Goal: Information Seeking & Learning: Learn about a topic

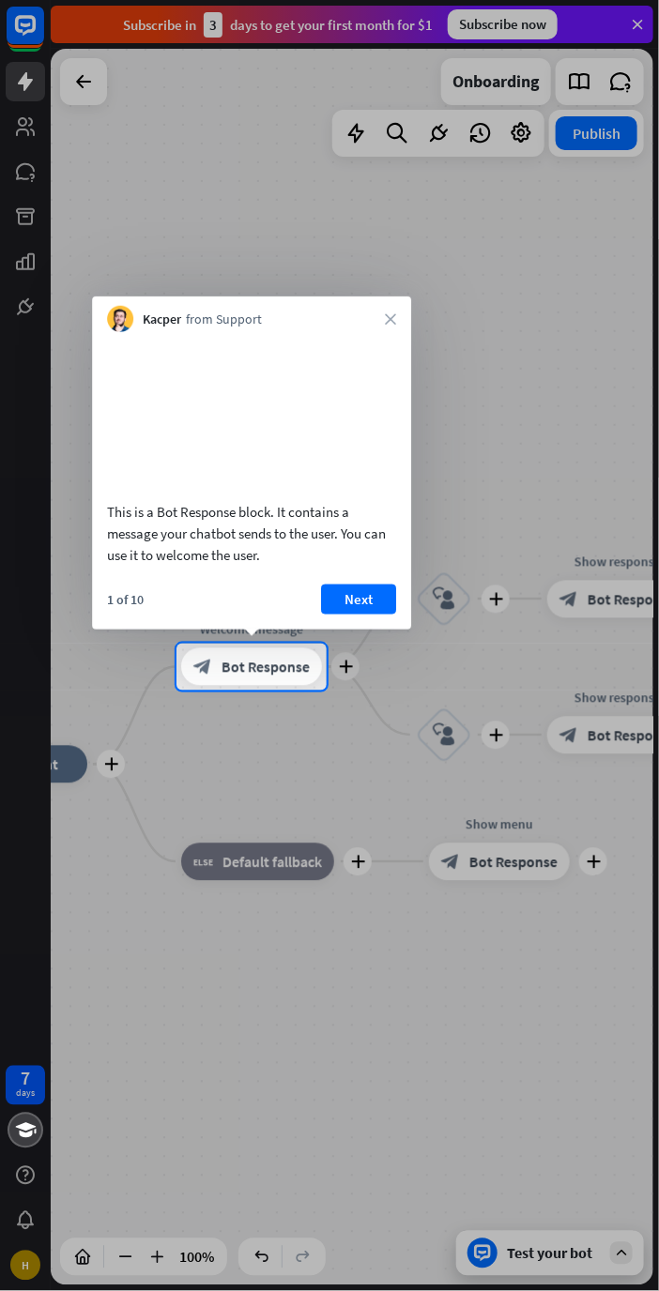
click at [505, 925] on div at bounding box center [329, 991] width 659 height 601
click at [496, 927] on div at bounding box center [329, 991] width 659 height 601
click at [293, 658] on span "Bot Response" at bounding box center [265, 667] width 88 height 19
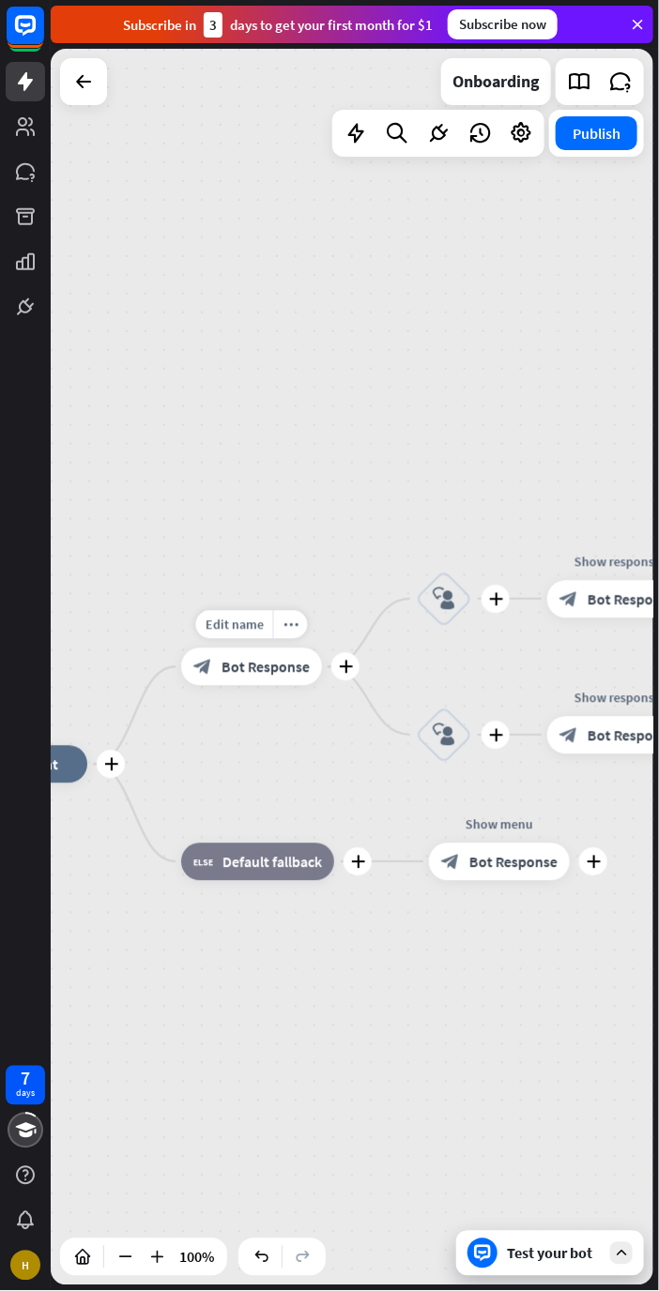
click at [282, 661] on span "Bot Response" at bounding box center [265, 667] width 88 height 19
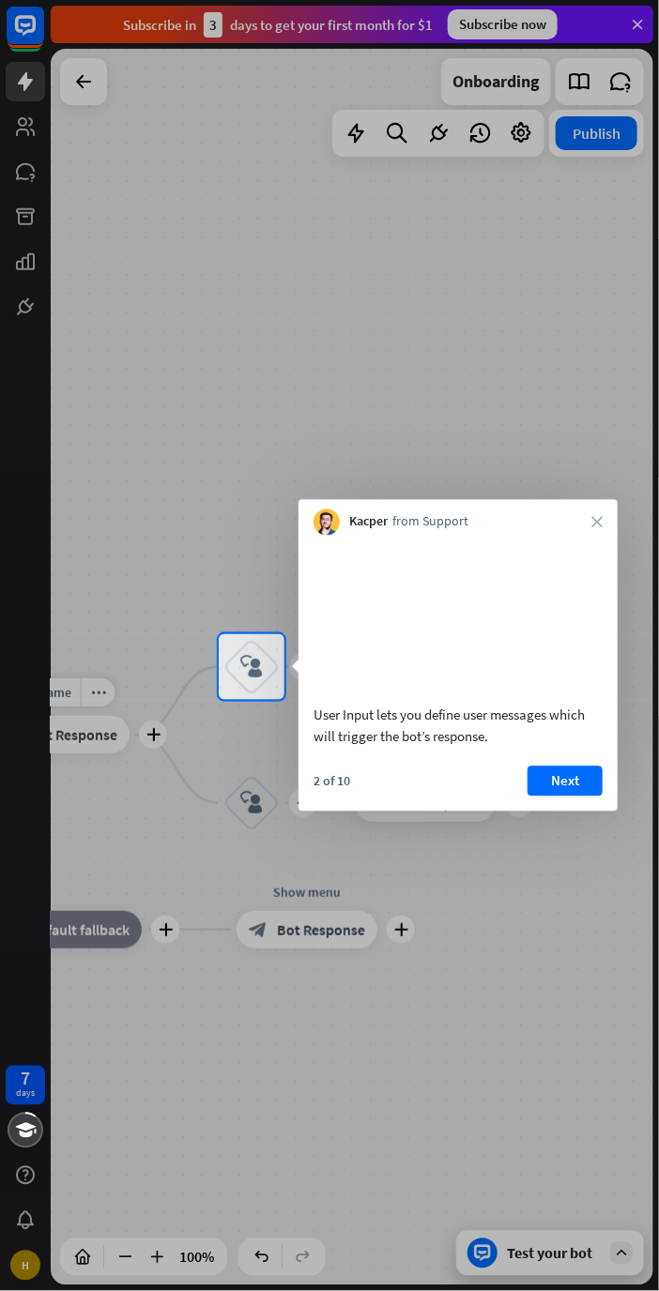
click at [269, 666] on div "block_user_input" at bounding box center [251, 667] width 56 height 56
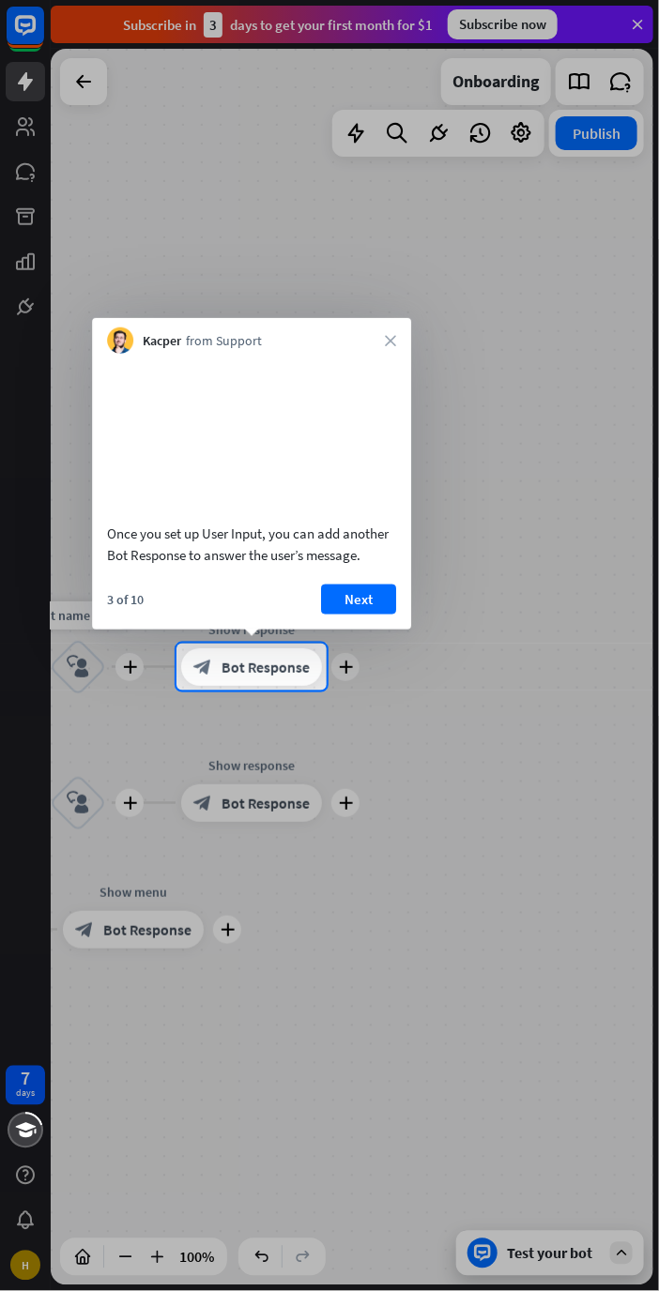
click at [364, 611] on button "Next" at bounding box center [358, 600] width 75 height 30
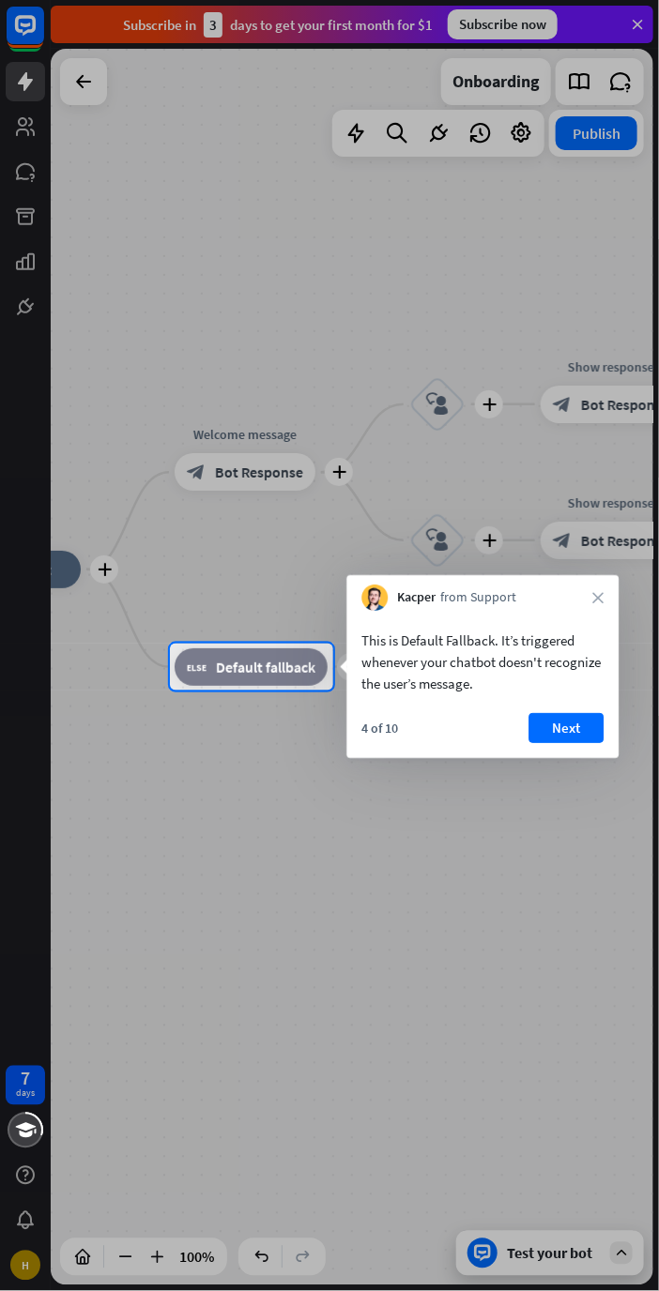
click at [593, 729] on button "Next" at bounding box center [565, 728] width 75 height 30
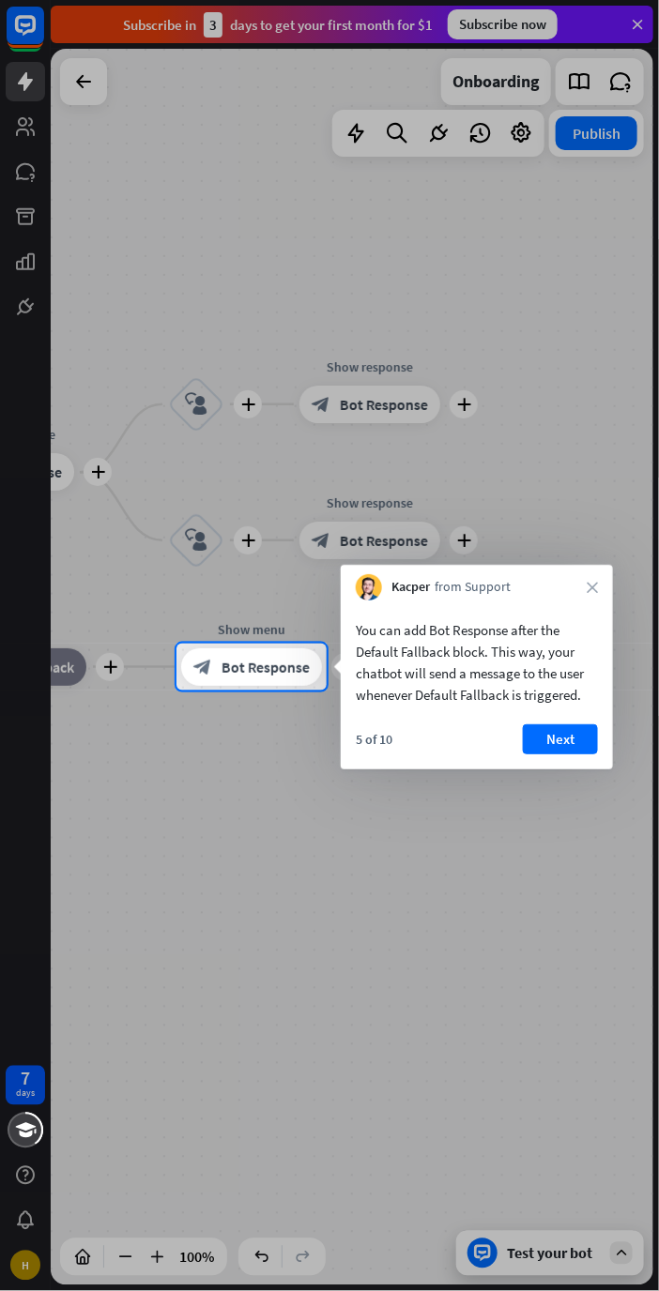
click at [578, 740] on button "Next" at bounding box center [560, 739] width 75 height 30
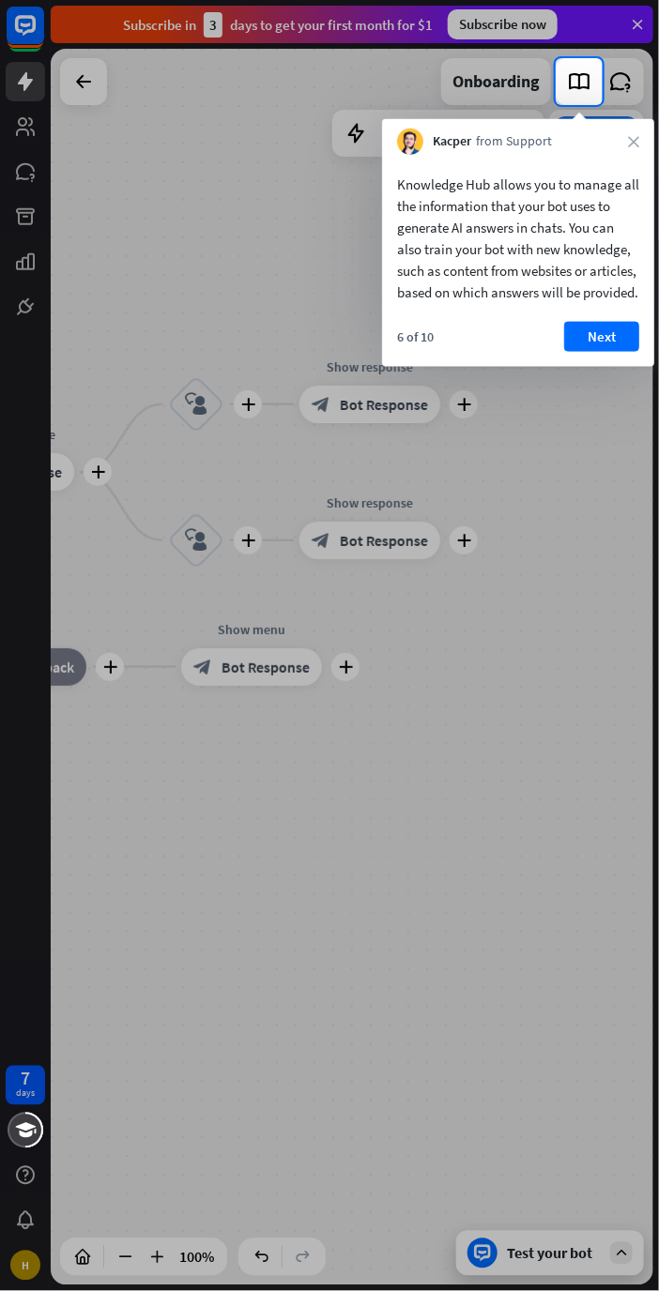
click at [613, 352] on button "Next" at bounding box center [601, 337] width 75 height 30
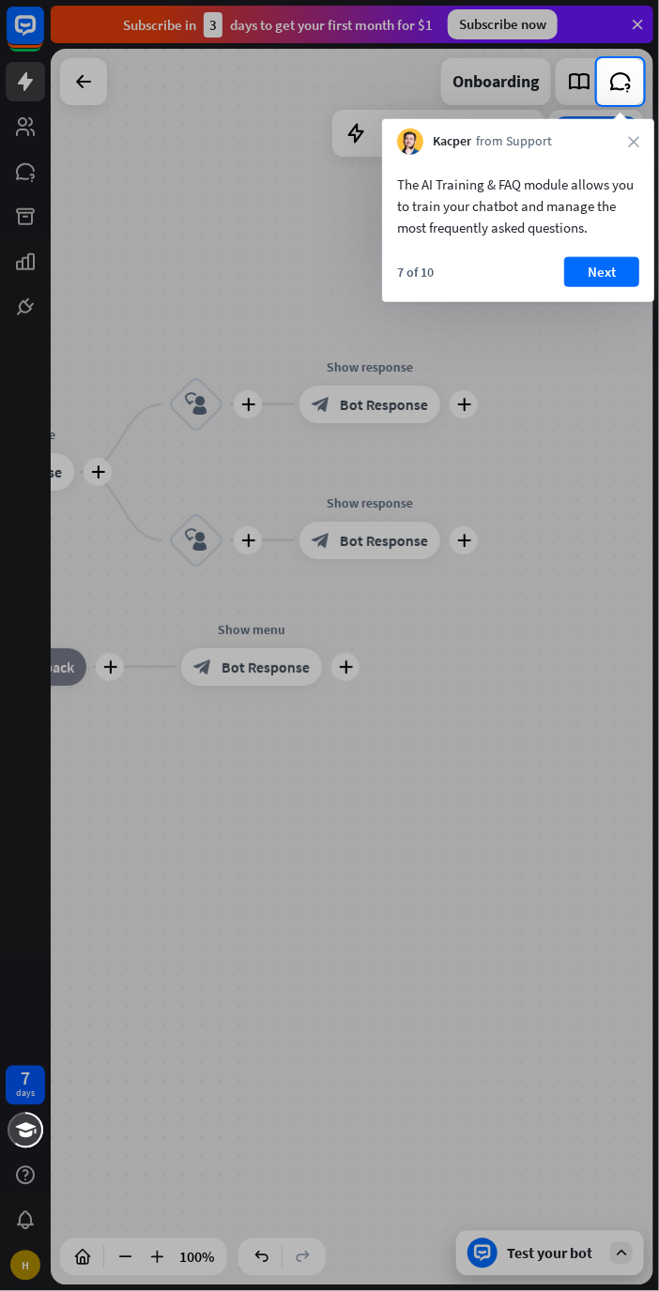
click at [604, 277] on button "Next" at bounding box center [601, 272] width 75 height 30
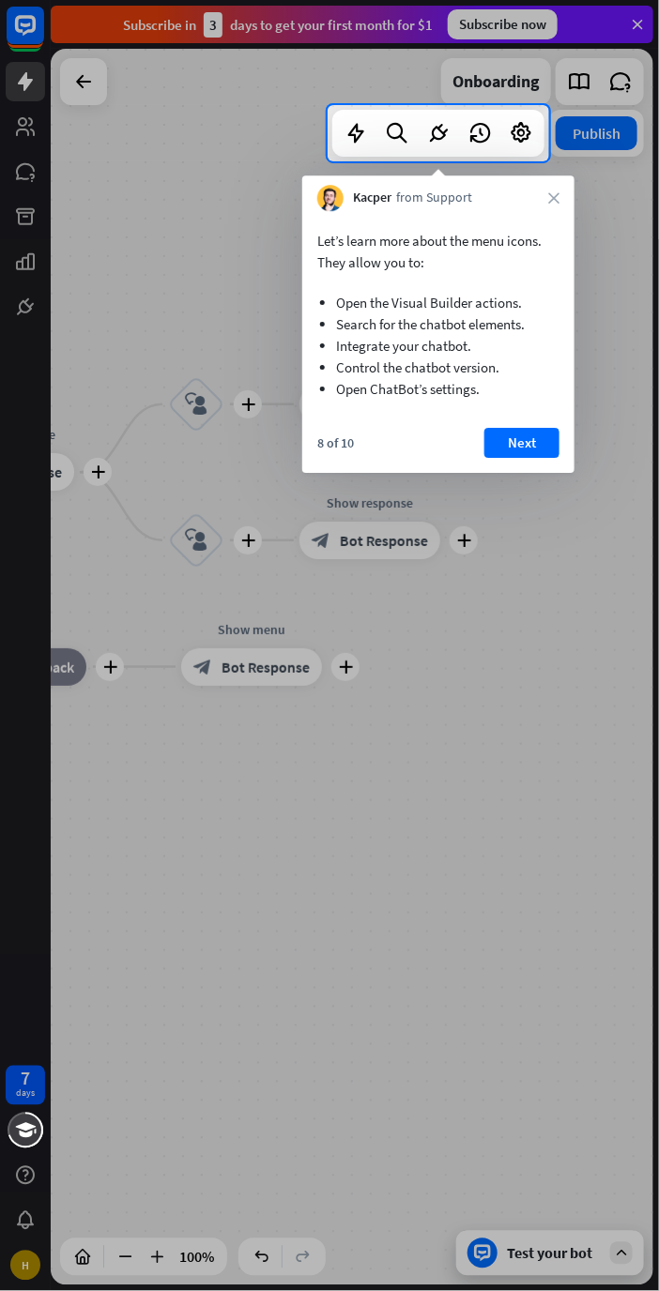
click at [542, 428] on button "Next" at bounding box center [521, 443] width 75 height 30
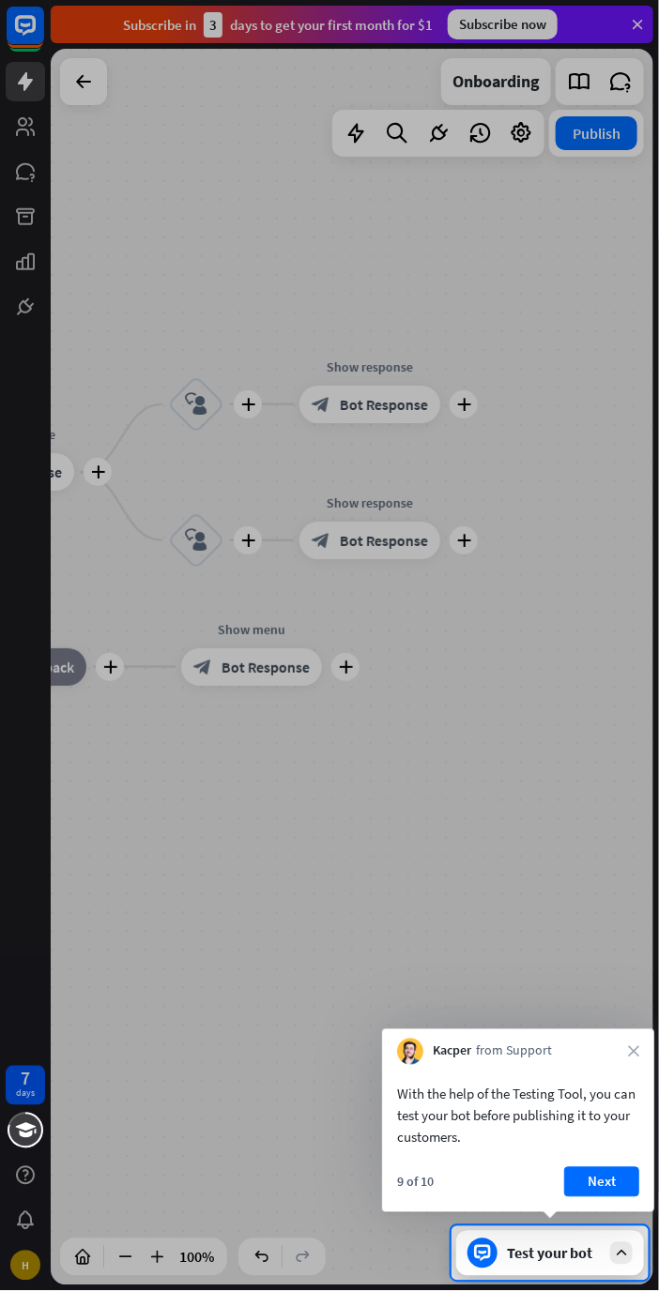
click at [609, 1185] on button "Next" at bounding box center [601, 1182] width 75 height 30
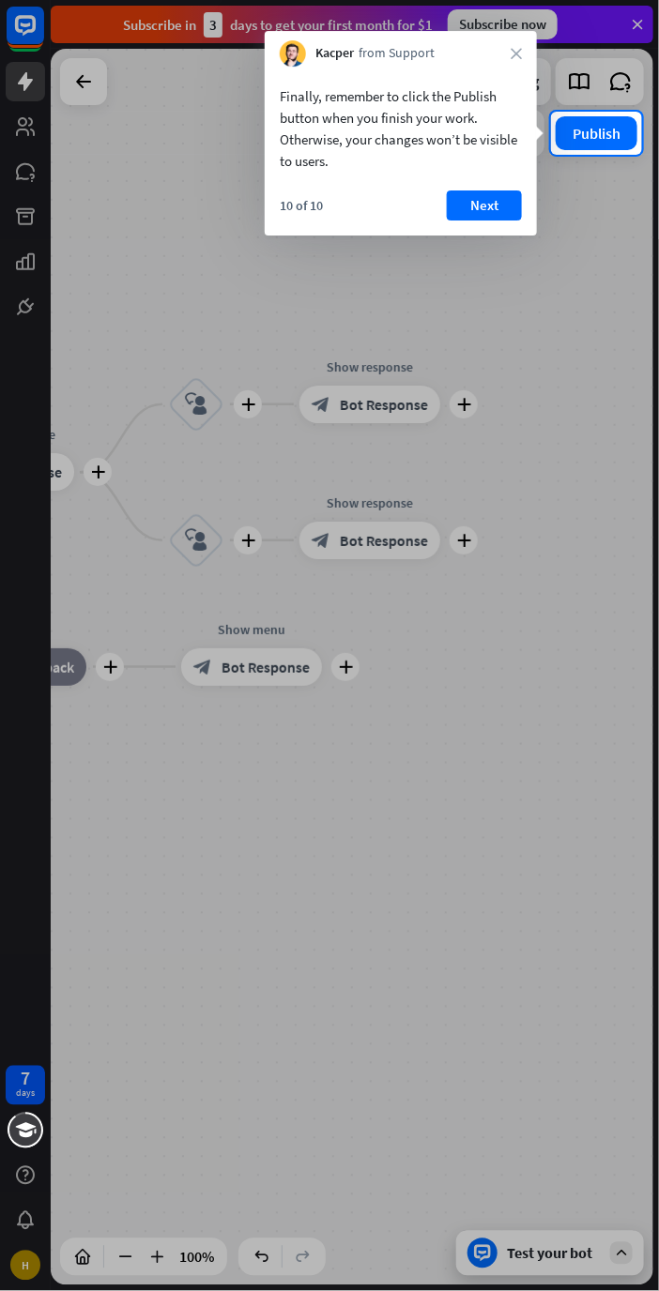
click at [503, 193] on button "Next" at bounding box center [484, 206] width 75 height 30
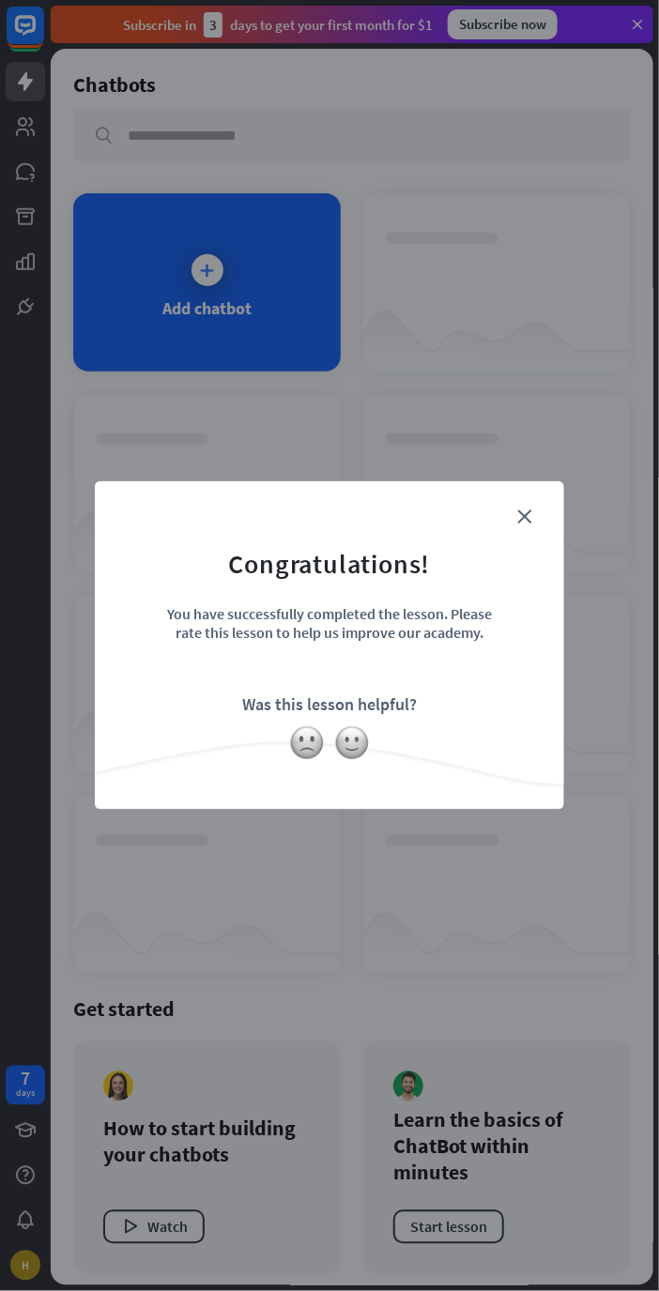
click at [530, 518] on icon "close" at bounding box center [524, 517] width 14 height 14
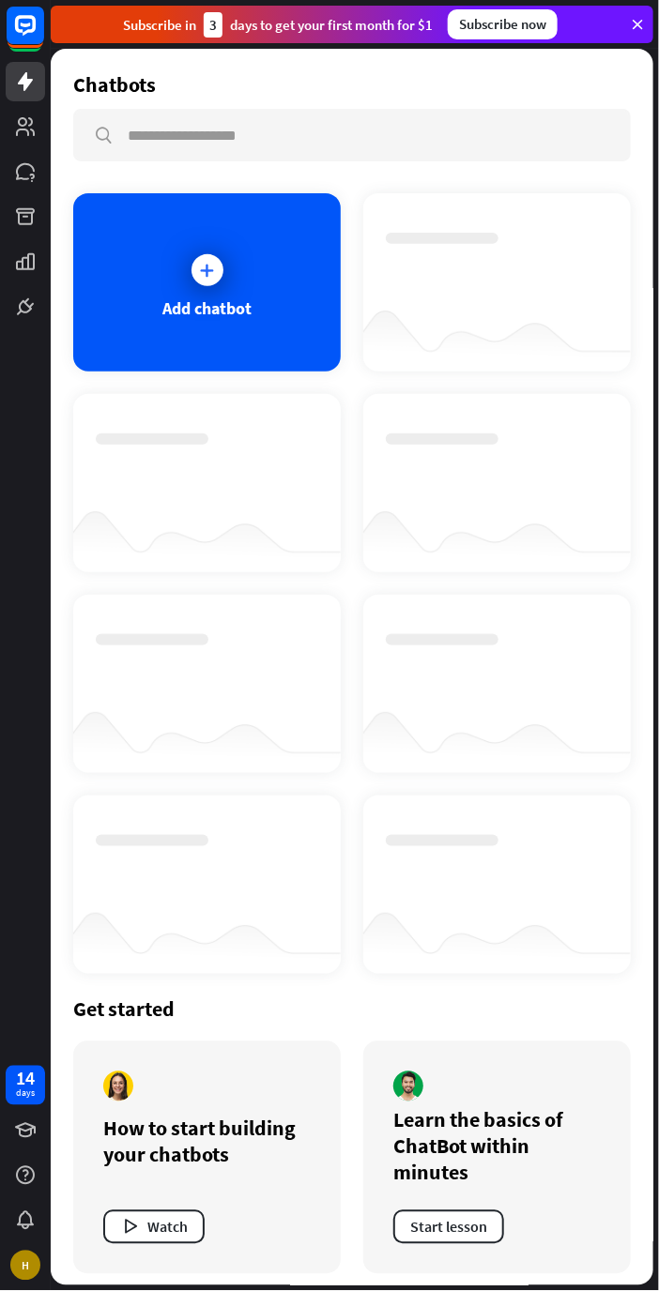
click at [187, 238] on div "Add chatbot" at bounding box center [206, 282] width 267 height 178
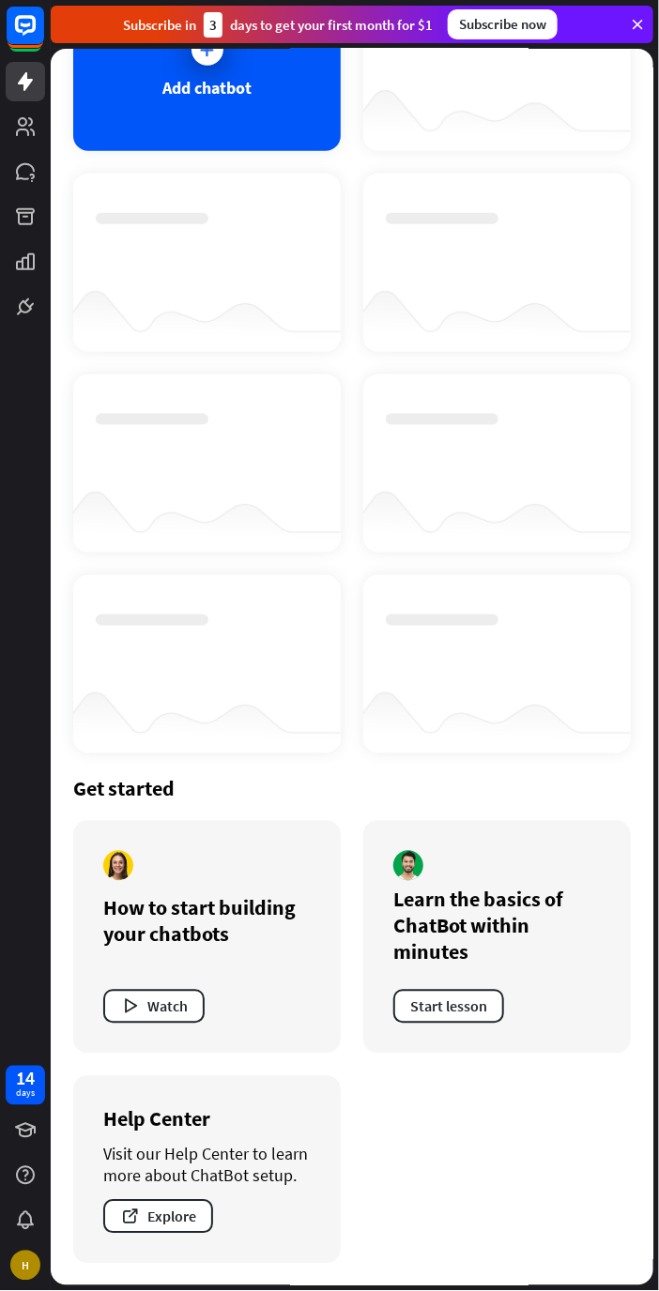
click at [471, 977] on div "Learn the basics of ChatBot within minutes Start lesson" at bounding box center [496, 937] width 267 height 233
click at [469, 968] on div "Learn the basics of ChatBot within minutes Start lesson" at bounding box center [496, 937] width 267 height 233
click at [0, 0] on icon at bounding box center [0, 0] width 0 height 0
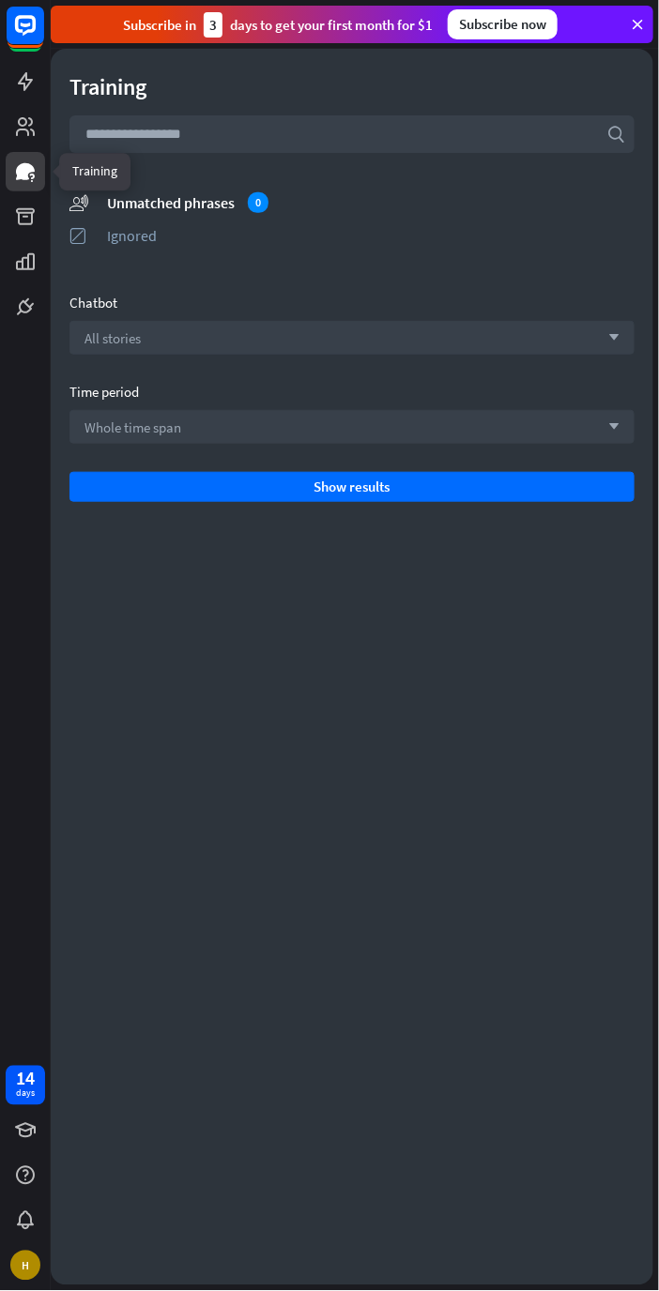
click at [16, 94] on link at bounding box center [25, 81] width 39 height 39
